Goal: Information Seeking & Learning: Understand process/instructions

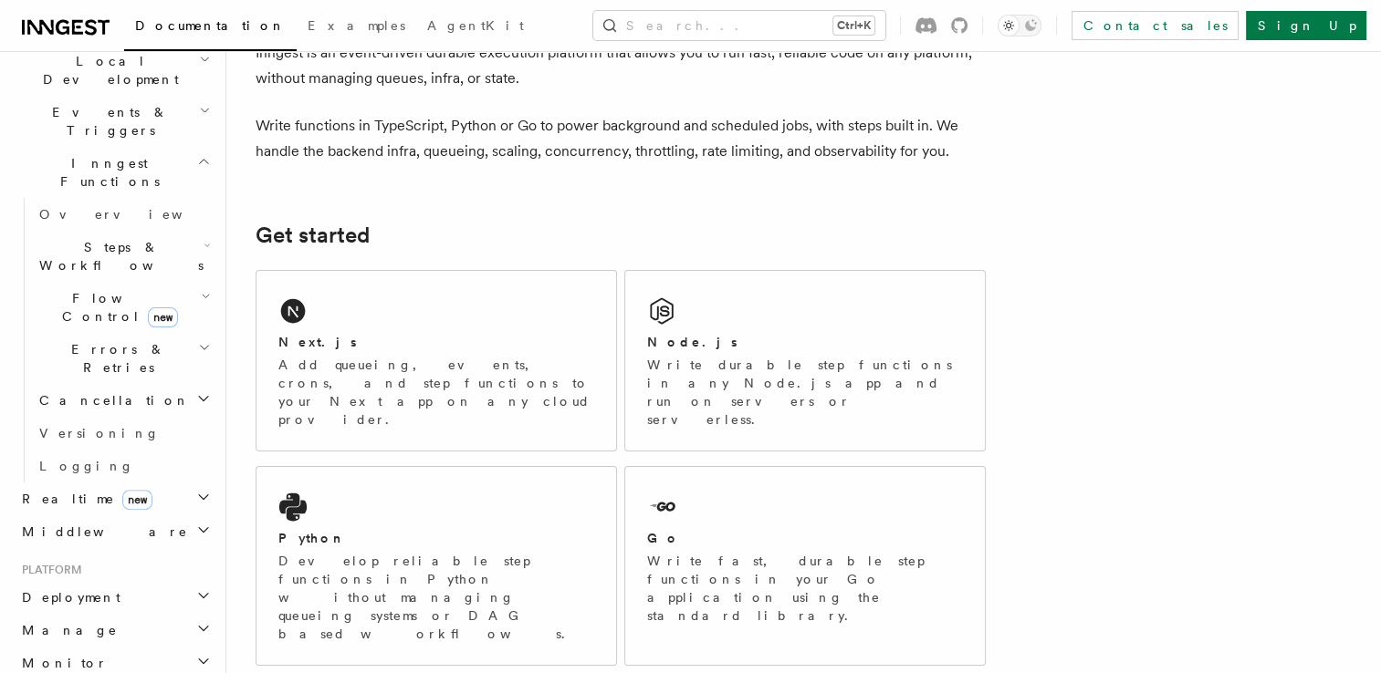
scroll to position [449, 0]
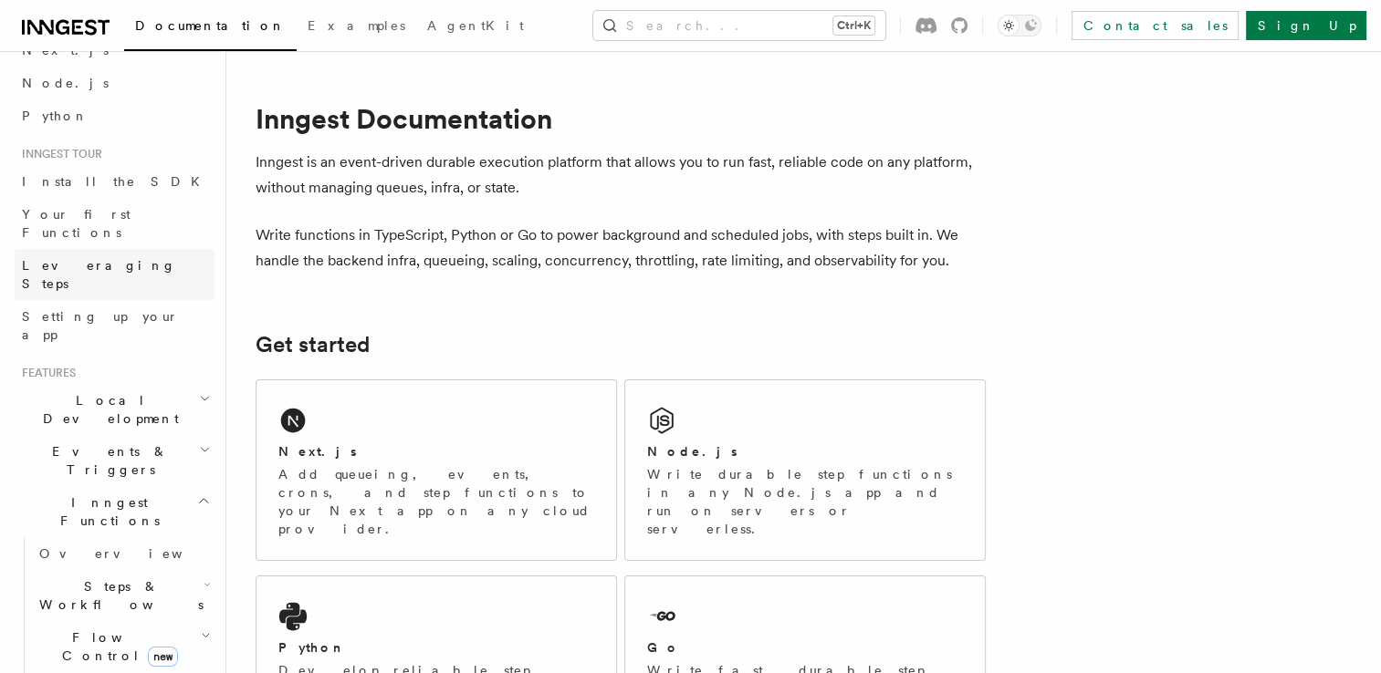
scroll to position [99, 0]
click at [197, 485] on h2 "Inngest Functions" at bounding box center [115, 510] width 200 height 51
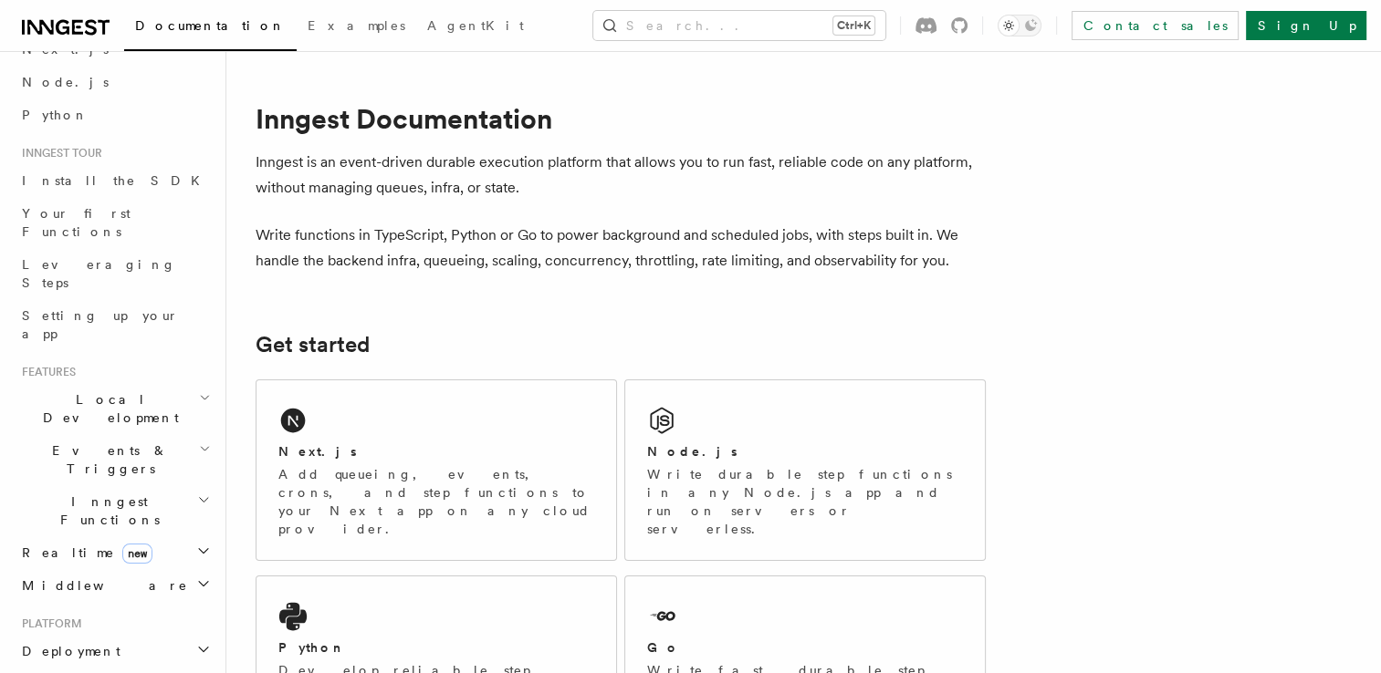
click at [197, 485] on h2 "Inngest Functions" at bounding box center [115, 510] width 200 height 51
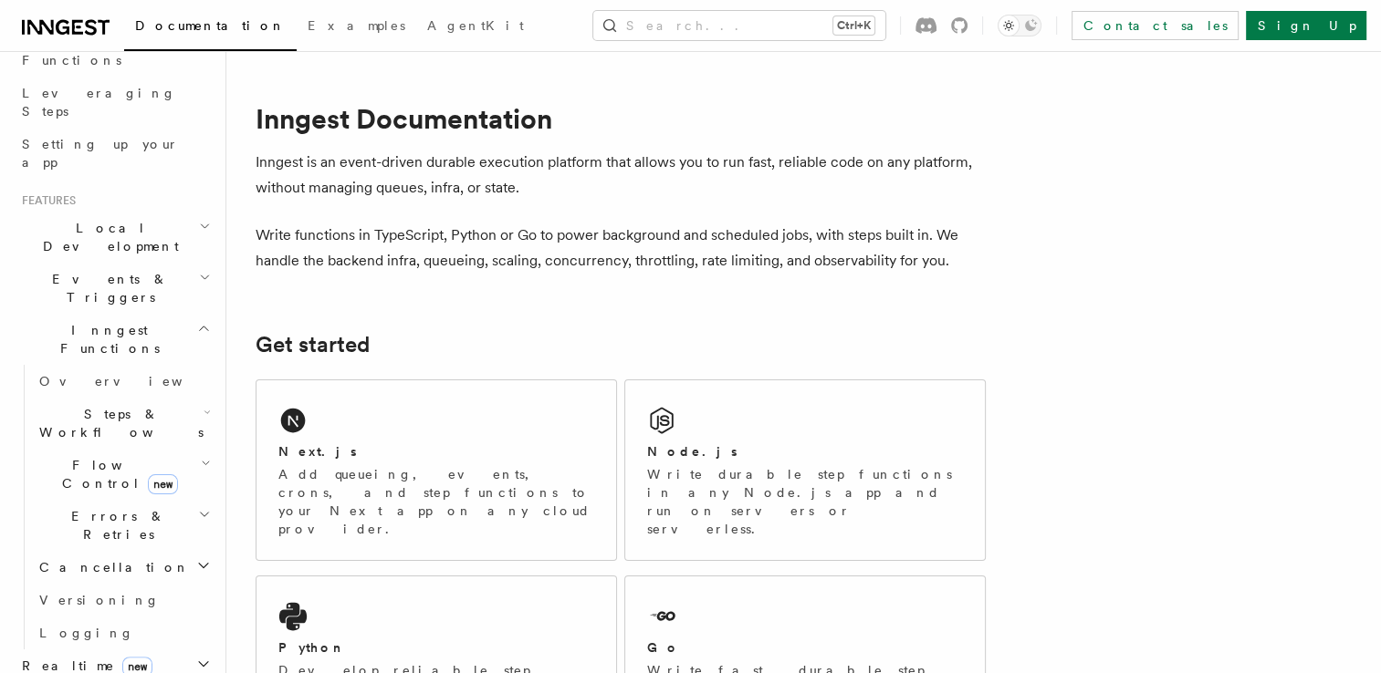
scroll to position [266, 0]
click at [127, 409] on span "Steps & Workflows" at bounding box center [118, 427] width 172 height 36
click at [90, 611] on span "AI Inference" at bounding box center [110, 627] width 106 height 33
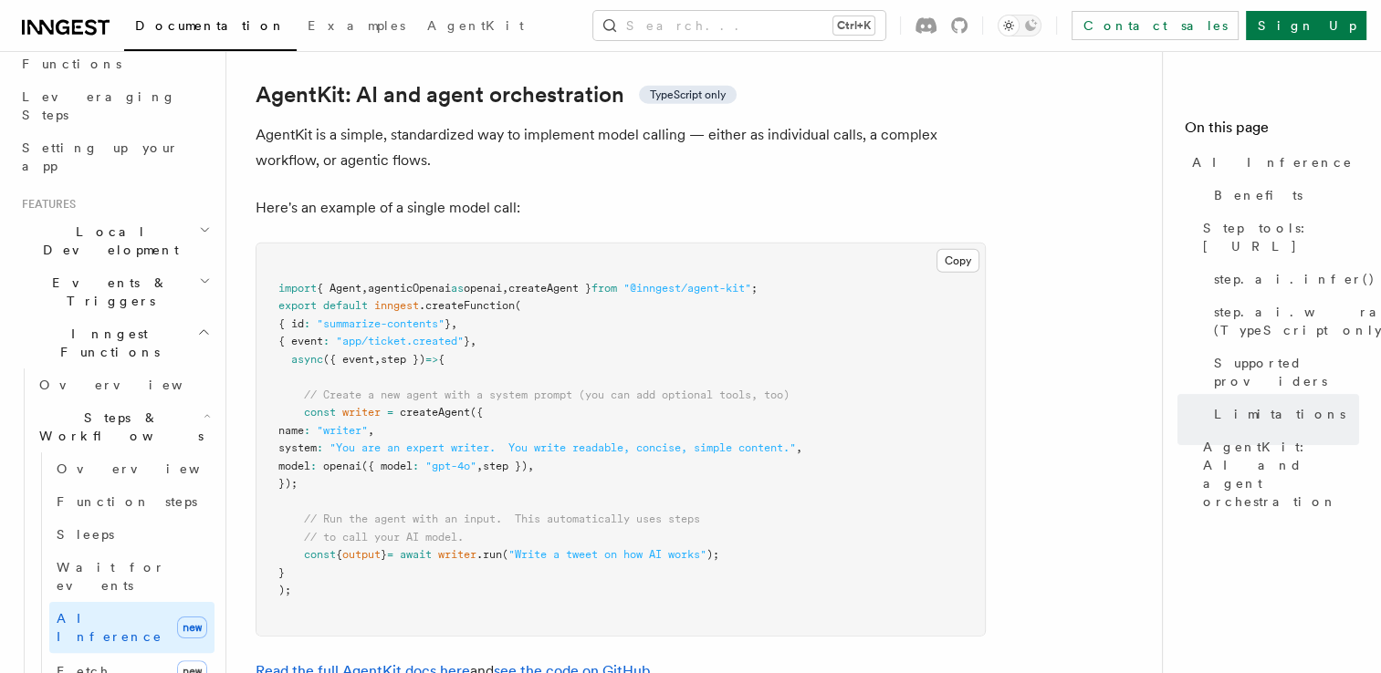
scroll to position [5371, 0]
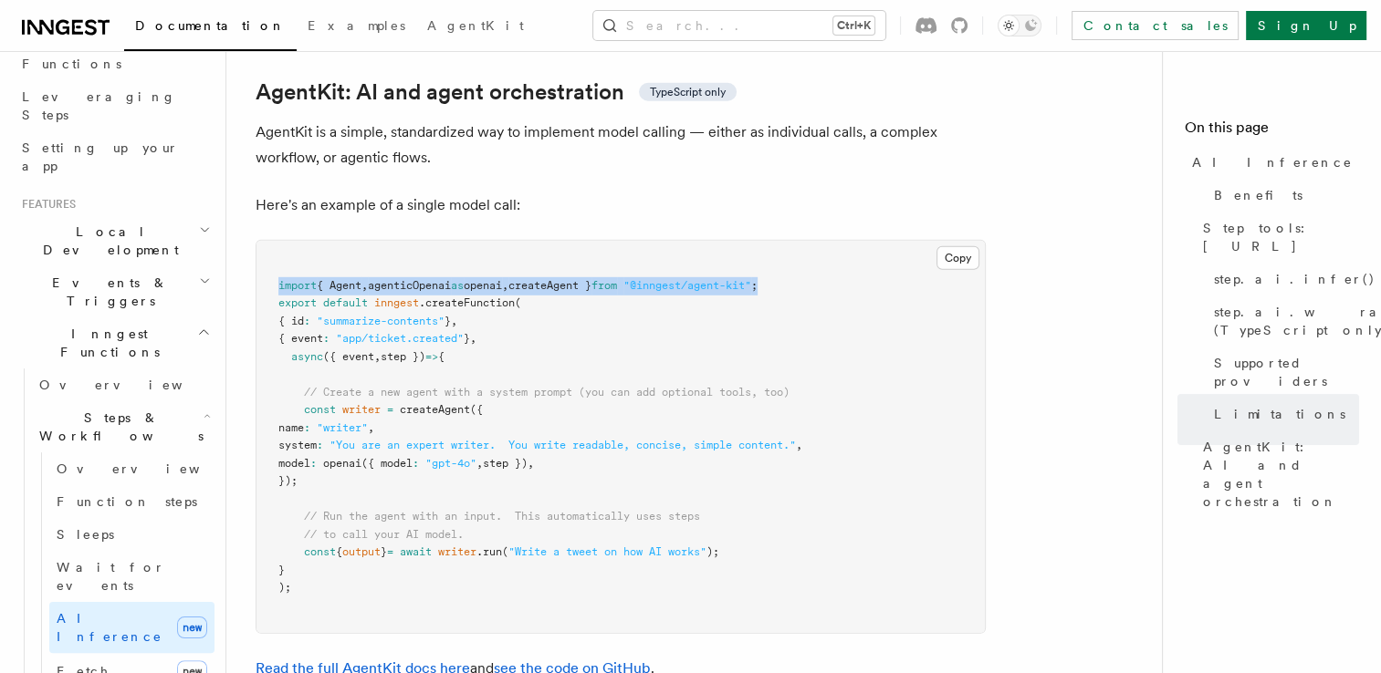
drag, startPoint x: 821, startPoint y: 205, endPoint x: 278, endPoint y: 204, distance: 542.9
click at [278, 241] on pre "import { Agent , agenticOpenai as openai , createAgent } from "@inngest/agent-k…" at bounding box center [620, 437] width 728 height 392
copy span "import { Agent , agenticOpenai as openai , createAgent } from "@inngest/agent-k…"
drag, startPoint x: 299, startPoint y: 334, endPoint x: 332, endPoint y: 400, distance: 73.4
click at [332, 400] on pre "import { Agent , agenticOpenai as openai , createAgent } from "@inngest/agent-k…" at bounding box center [620, 437] width 728 height 392
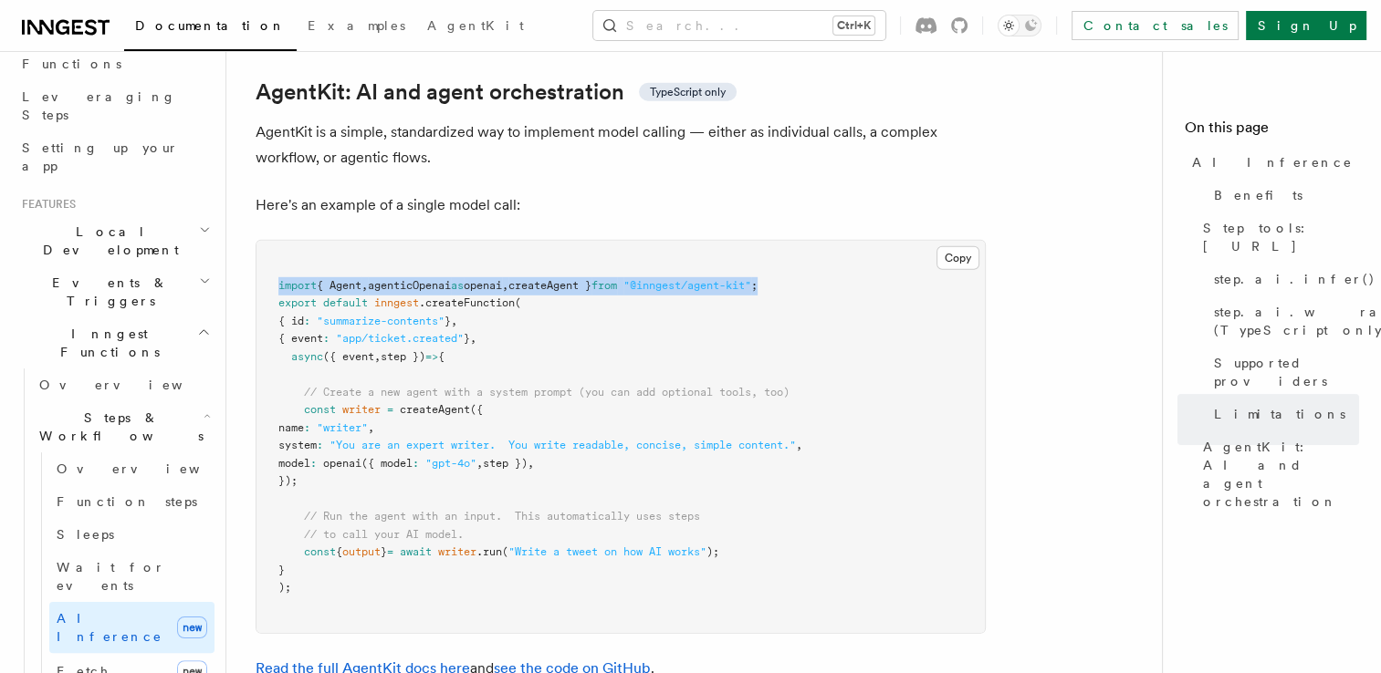
copy code "const writer = createAgent ({ name : "writer" , system : "You are an expert wri…"
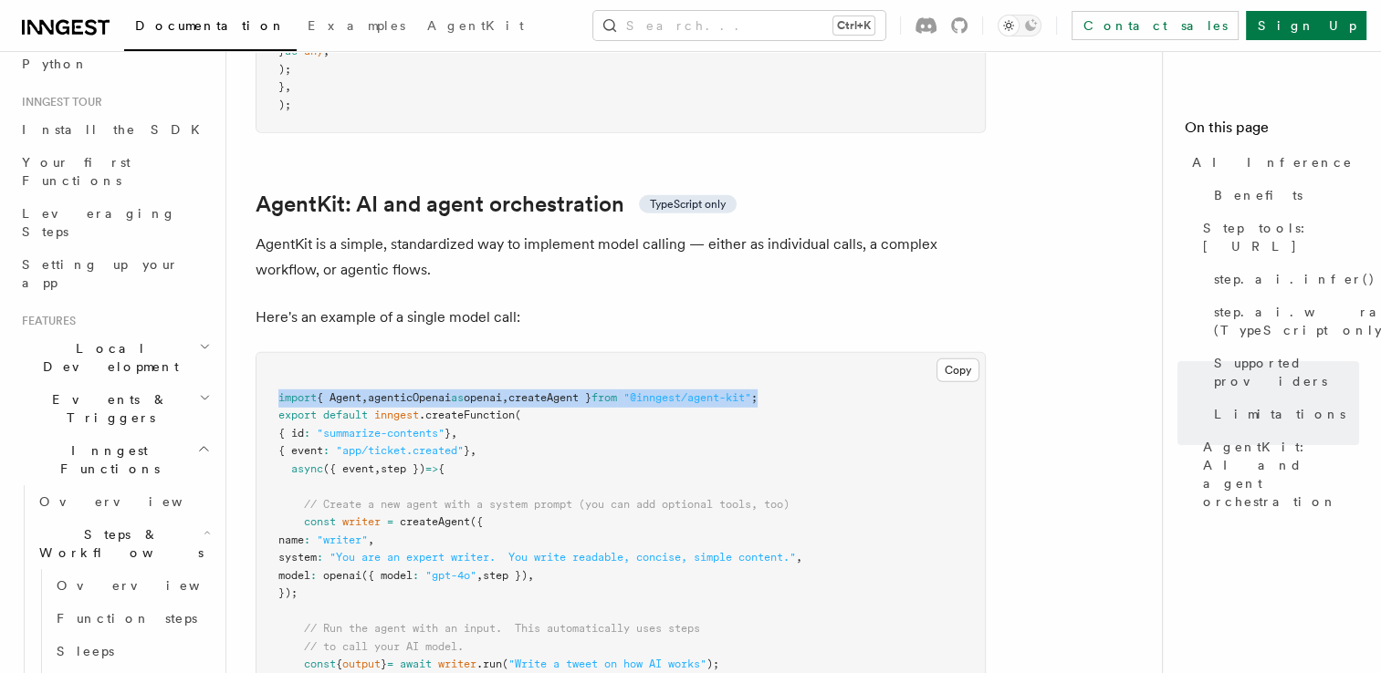
scroll to position [247, 0]
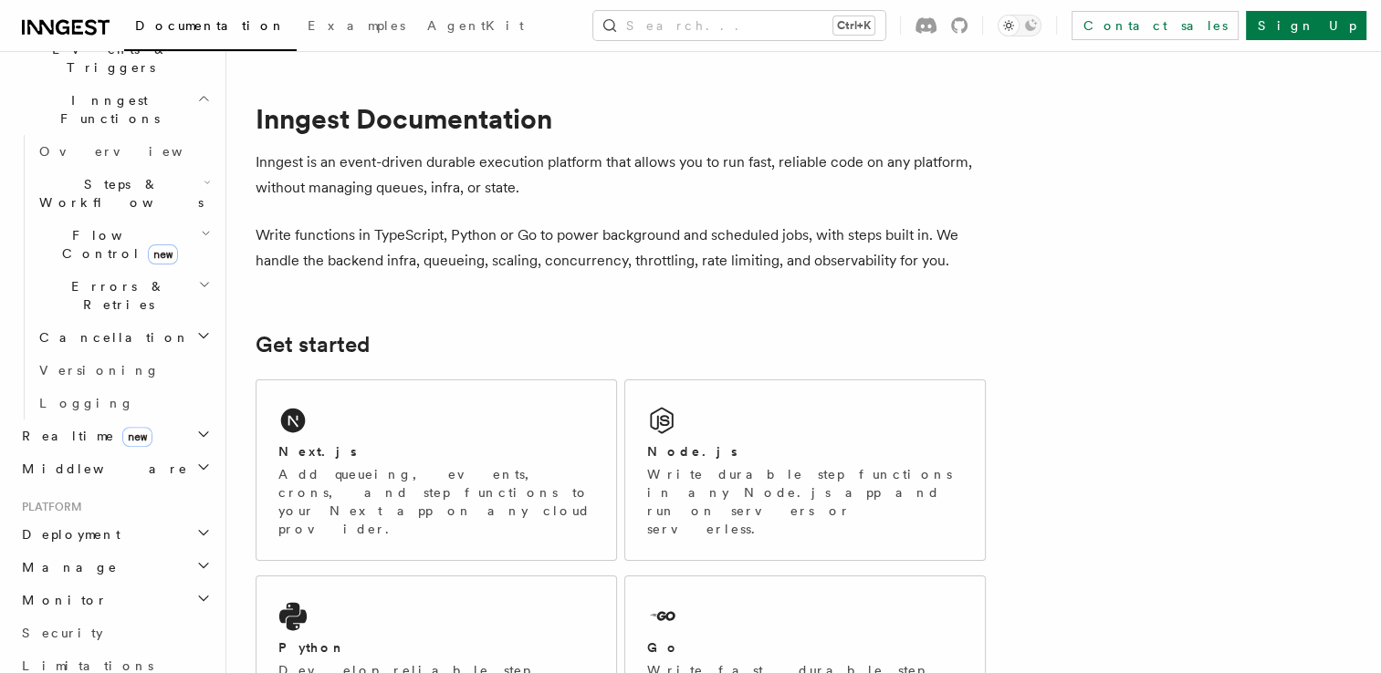
scroll to position [612, 0]
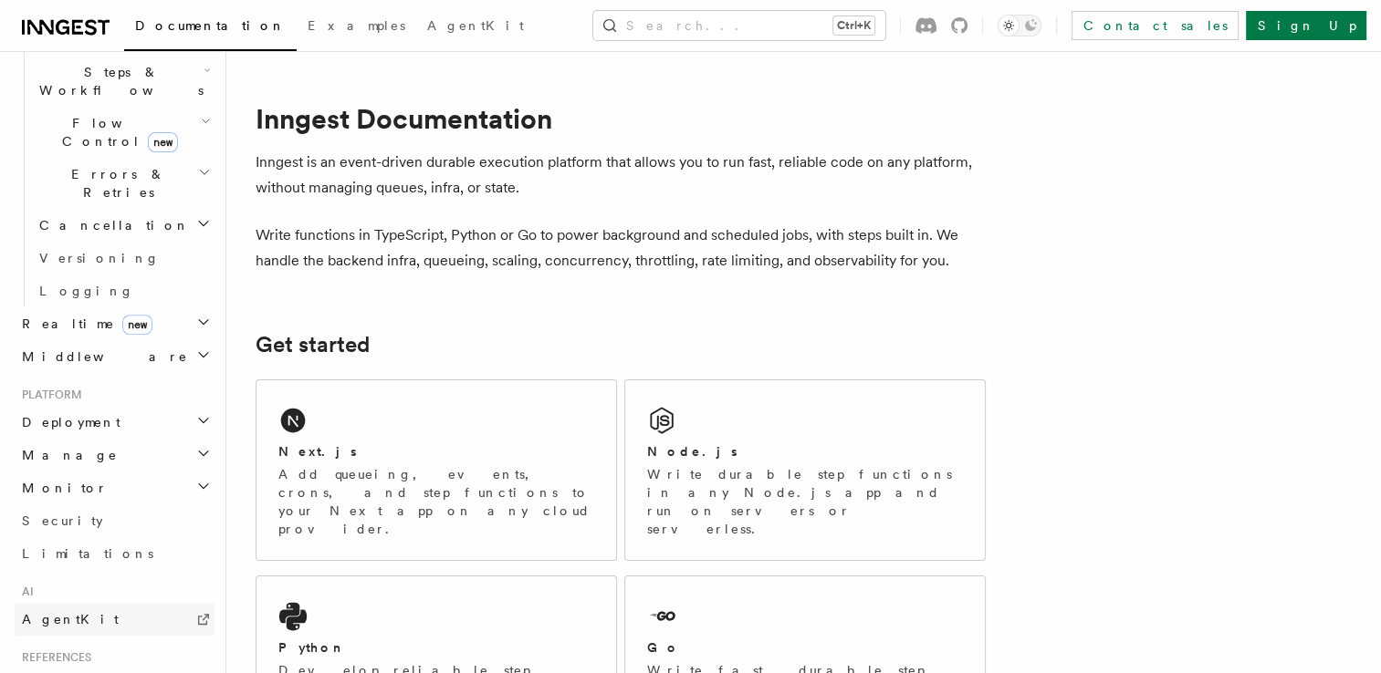
click at [96, 603] on link "AgentKit" at bounding box center [115, 619] width 200 height 33
